Goal: Task Accomplishment & Management: Use online tool/utility

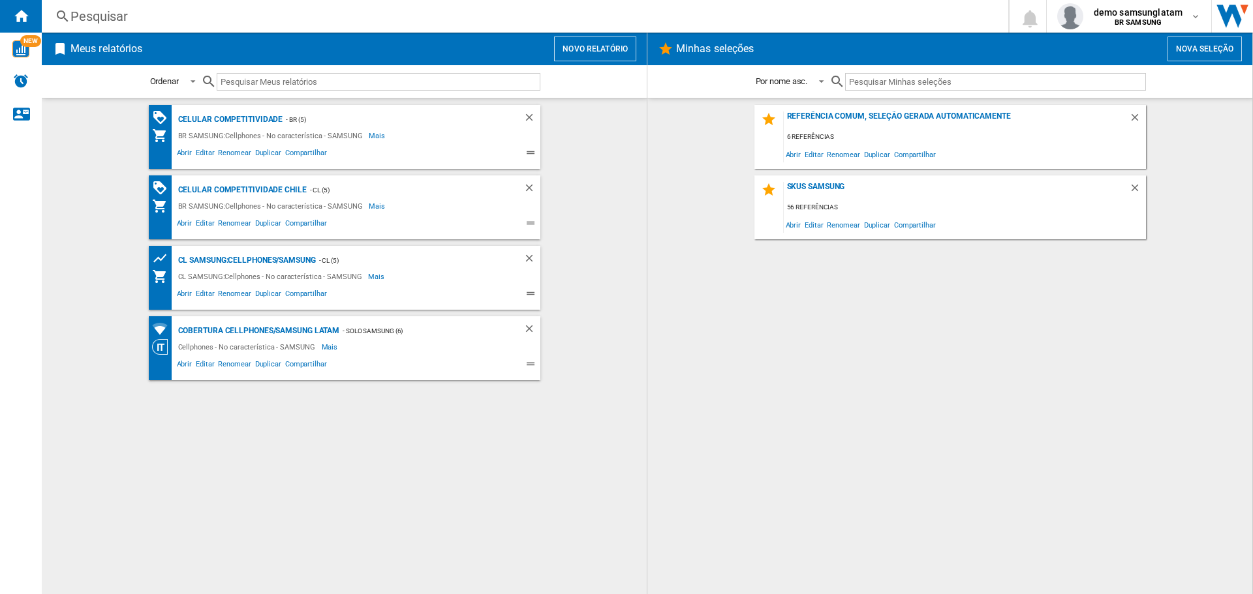
click at [601, 55] on button "Novo relatório" at bounding box center [595, 49] width 82 height 25
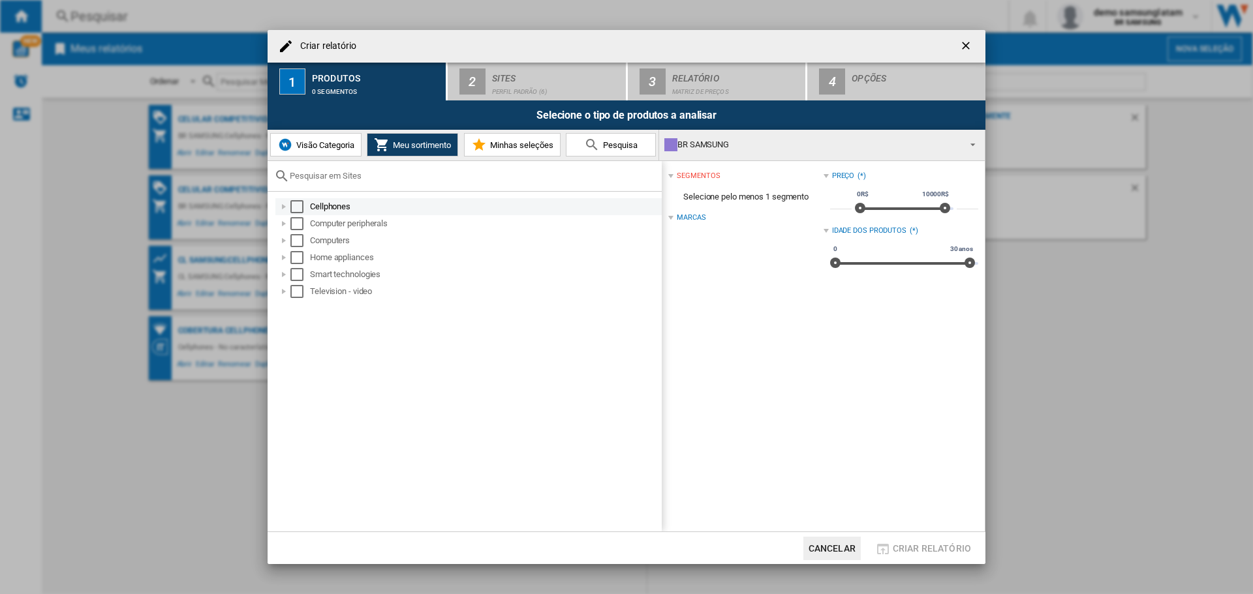
click at [298, 206] on div "Select" at bounding box center [296, 206] width 13 height 13
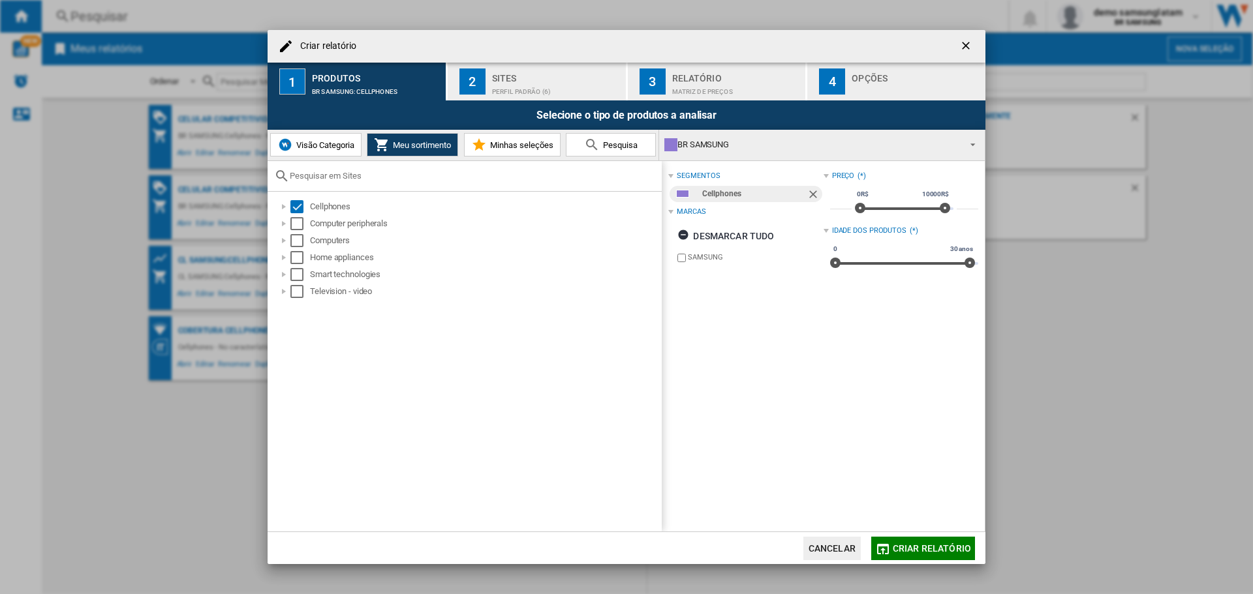
click at [482, 101] on div "Selecione o tipo de produtos a analisar" at bounding box center [627, 114] width 718 height 29
click at [492, 84] on div "Perfil padrão (6)" at bounding box center [556, 89] width 129 height 14
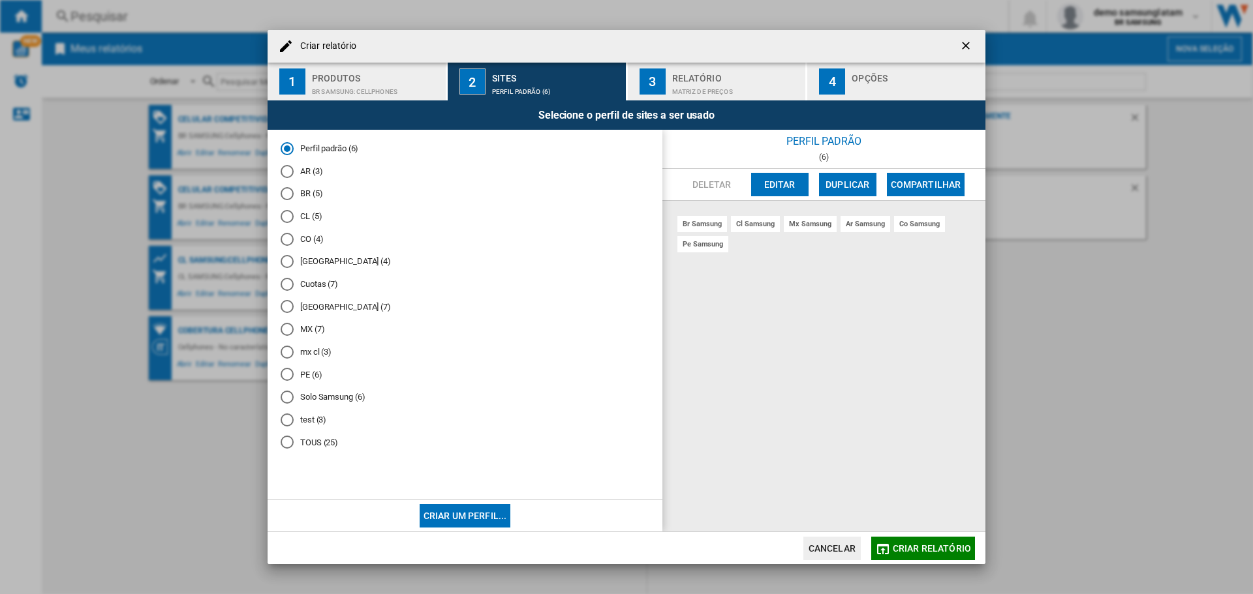
click at [286, 168] on div "AR (3)" at bounding box center [287, 171] width 13 height 13
click at [925, 550] on span "Criar relatório" at bounding box center [932, 549] width 78 height 10
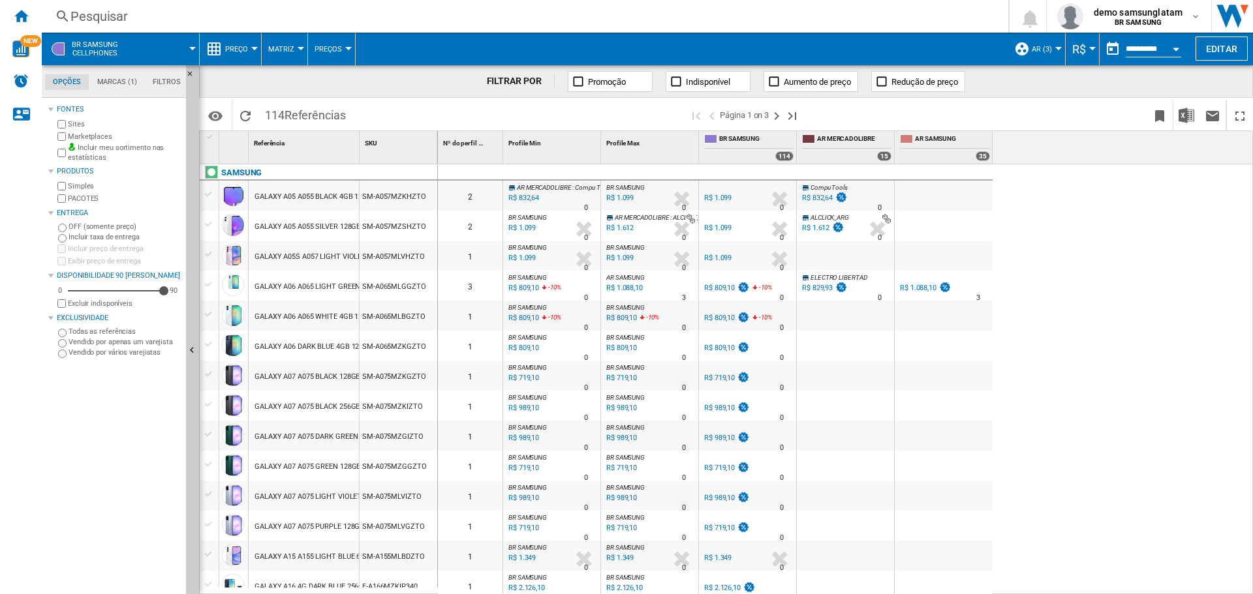
click at [917, 288] on div "R$ 1.088,10" at bounding box center [918, 288] width 37 height 8
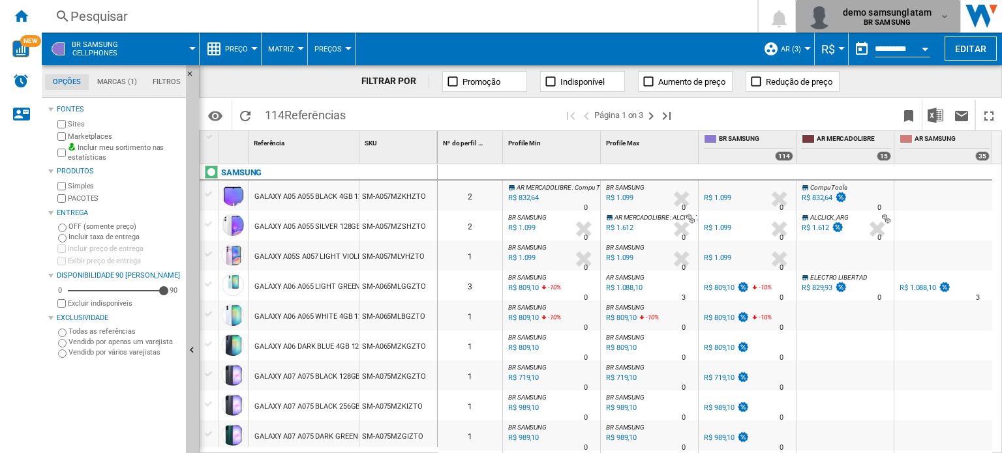
click at [917, 17] on span "demo samsunglatam" at bounding box center [887, 12] width 89 height 13
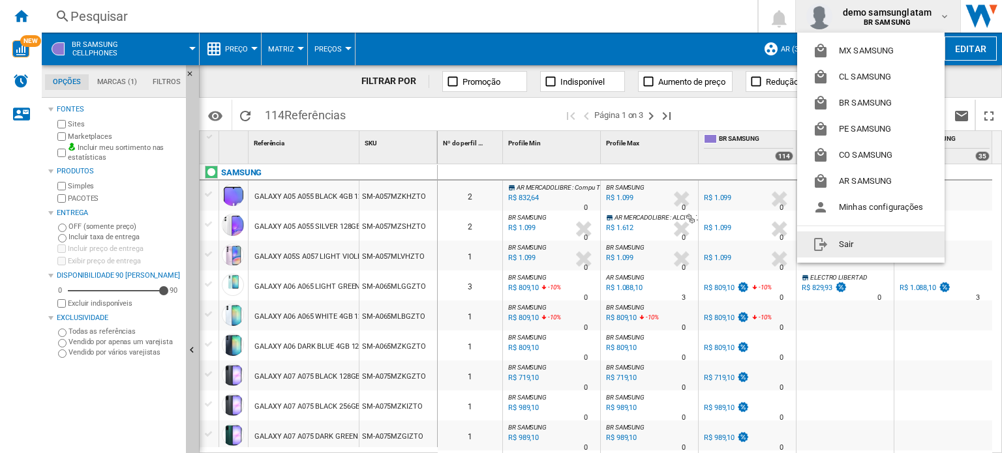
click at [846, 248] on button "Sair" at bounding box center [870, 245] width 147 height 26
